Goal: Information Seeking & Learning: Learn about a topic

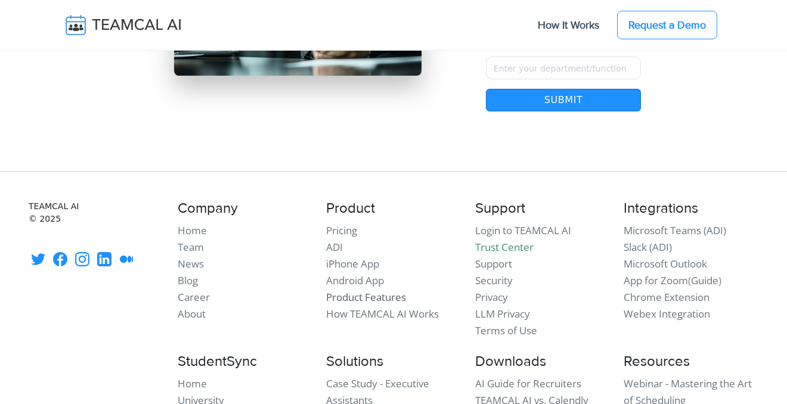
scroll to position [10507, 0]
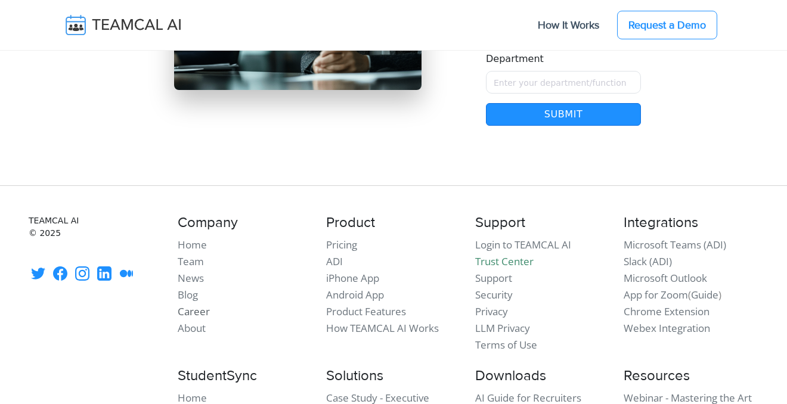
click at [203, 305] on link "Career" at bounding box center [194, 312] width 32 height 14
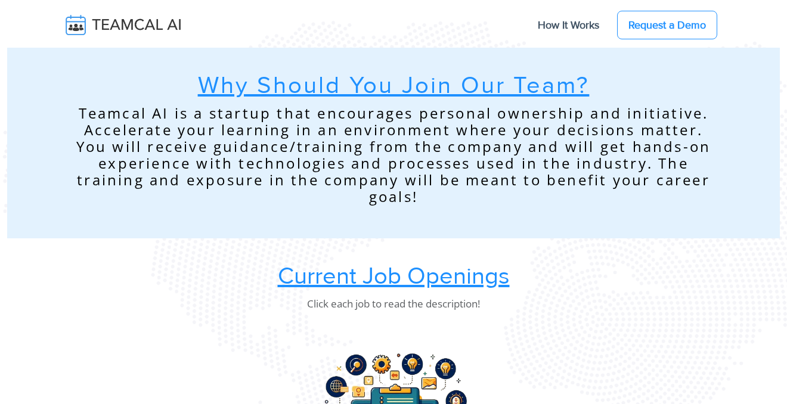
scroll to position [55, 0]
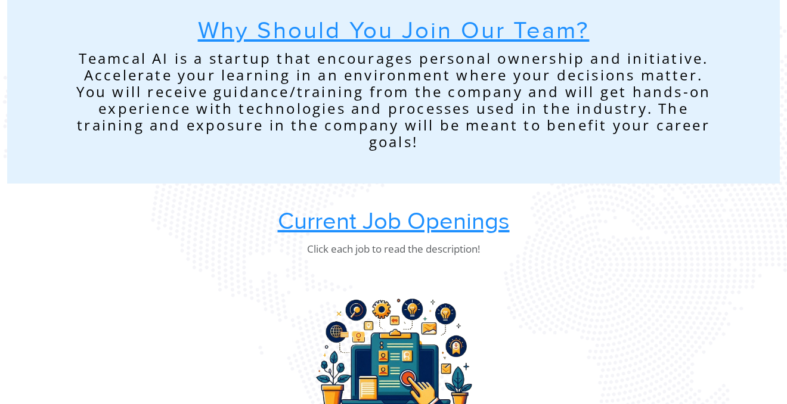
click at [318, 234] on u "Current Job Openings" at bounding box center [394, 221] width 232 height 29
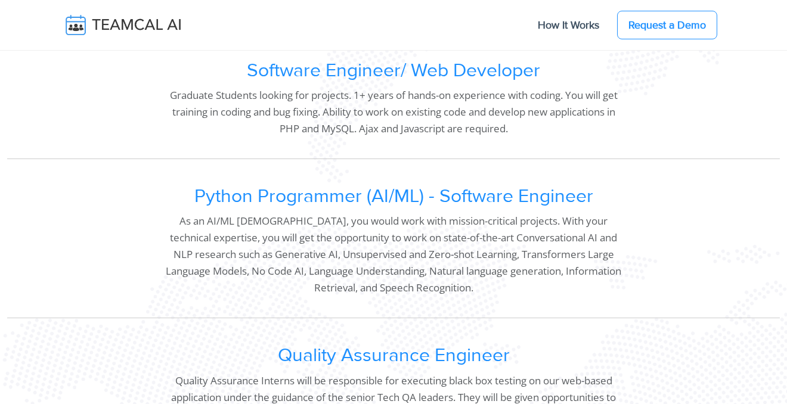
scroll to position [1067, 0]
click at [304, 184] on div "Python Programmer (AI/ML) - Software Engineer As an AI/ML [DEMOGRAPHIC_DATA], y…" at bounding box center [393, 245] width 773 height 147
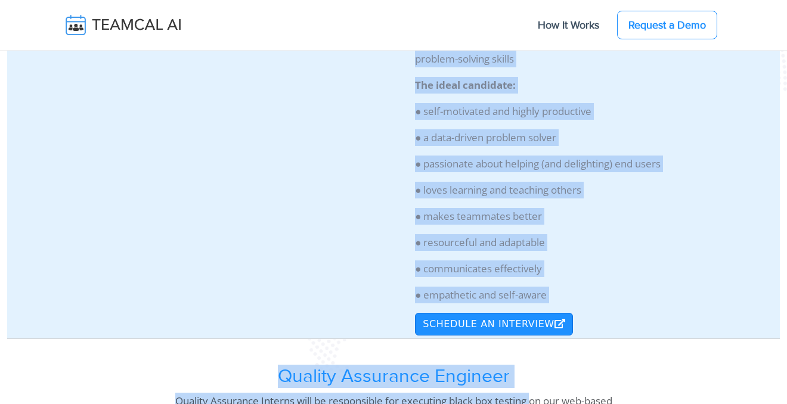
scroll to position [2167, 0]
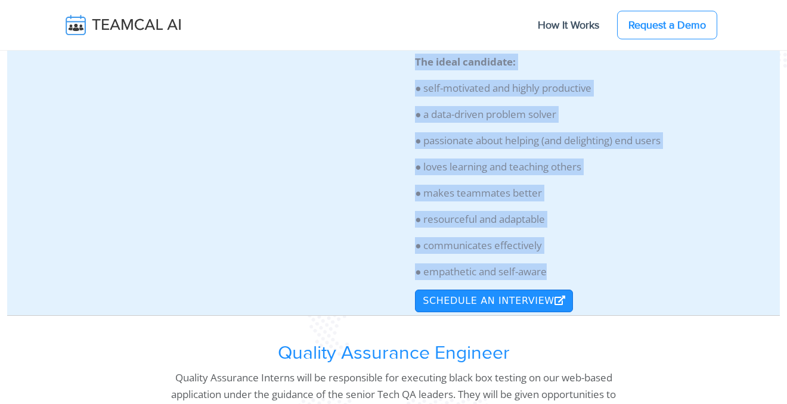
drag, startPoint x: 27, startPoint y: 120, endPoint x: 566, endPoint y: 273, distance: 559.9
copy div "Python Programmer (AI/ML) - Software Engineer As an AI/ML intern, you would wor…"
click at [489, 139] on p "● passionate about helping (and delighting) end users" at bounding box center [580, 140] width 330 height 17
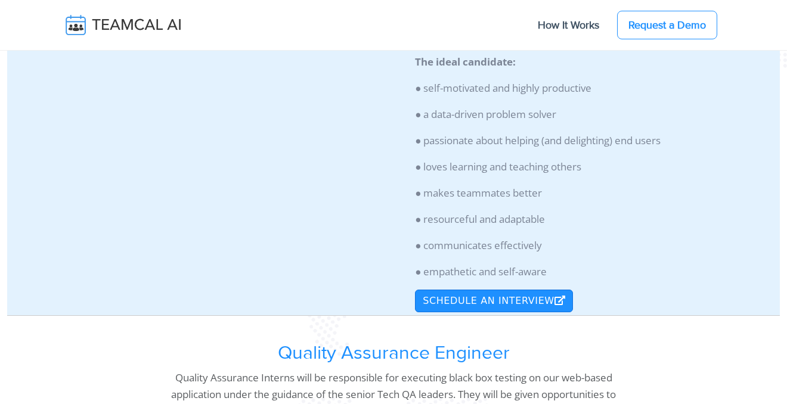
click at [131, 33] on img at bounding box center [132, 25] width 142 height 25
